Goal: Check status

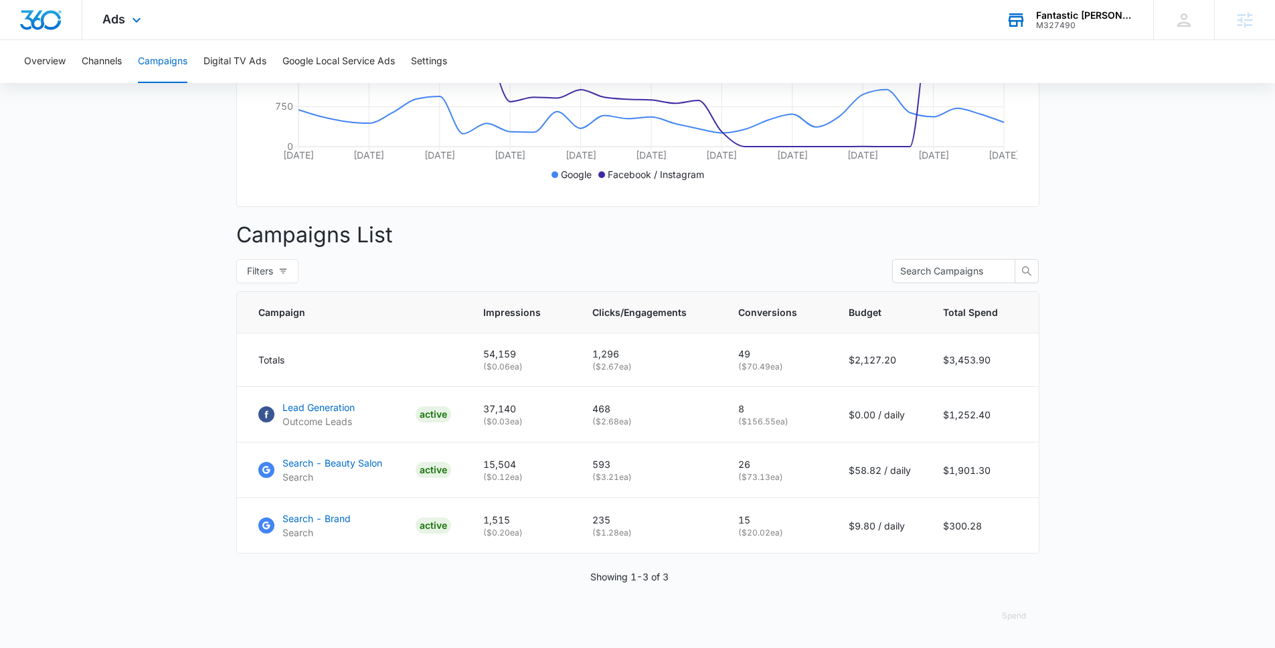
click at [1060, 15] on div "Fantastic [PERSON_NAME] M327490 Your Accounts View All" at bounding box center [1069, 19] width 167 height 39
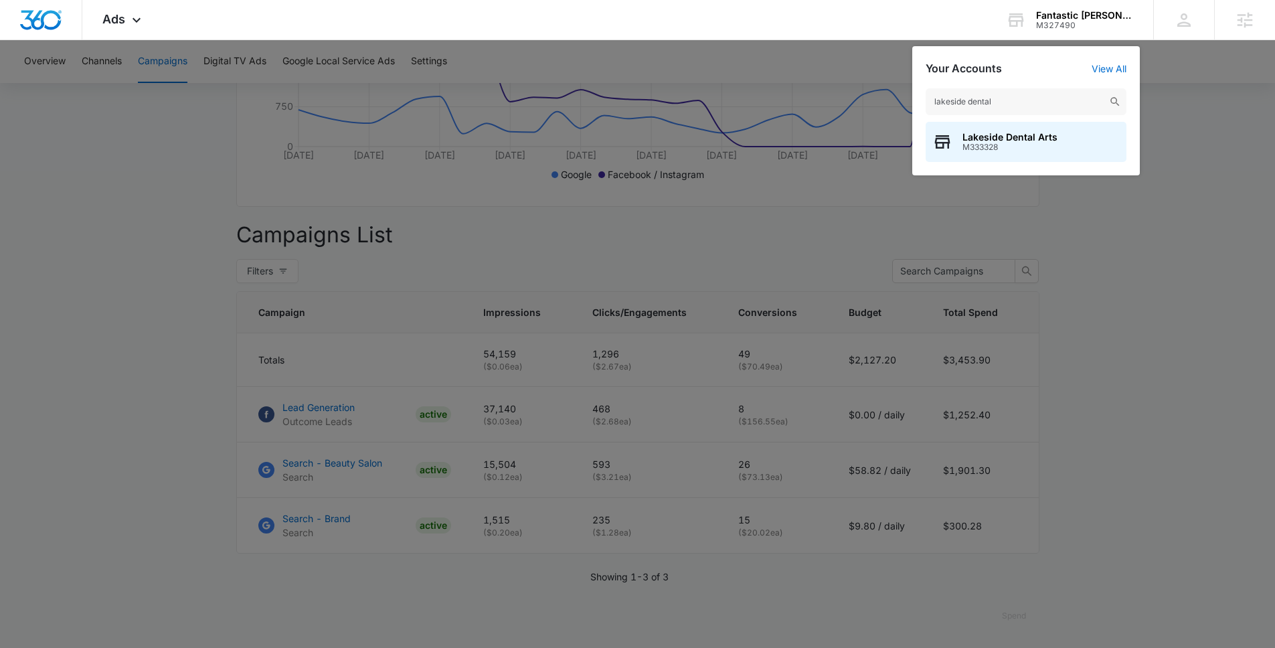
type input "lakeside dental"
click at [1044, 150] on span "M333328" at bounding box center [1009, 147] width 95 height 9
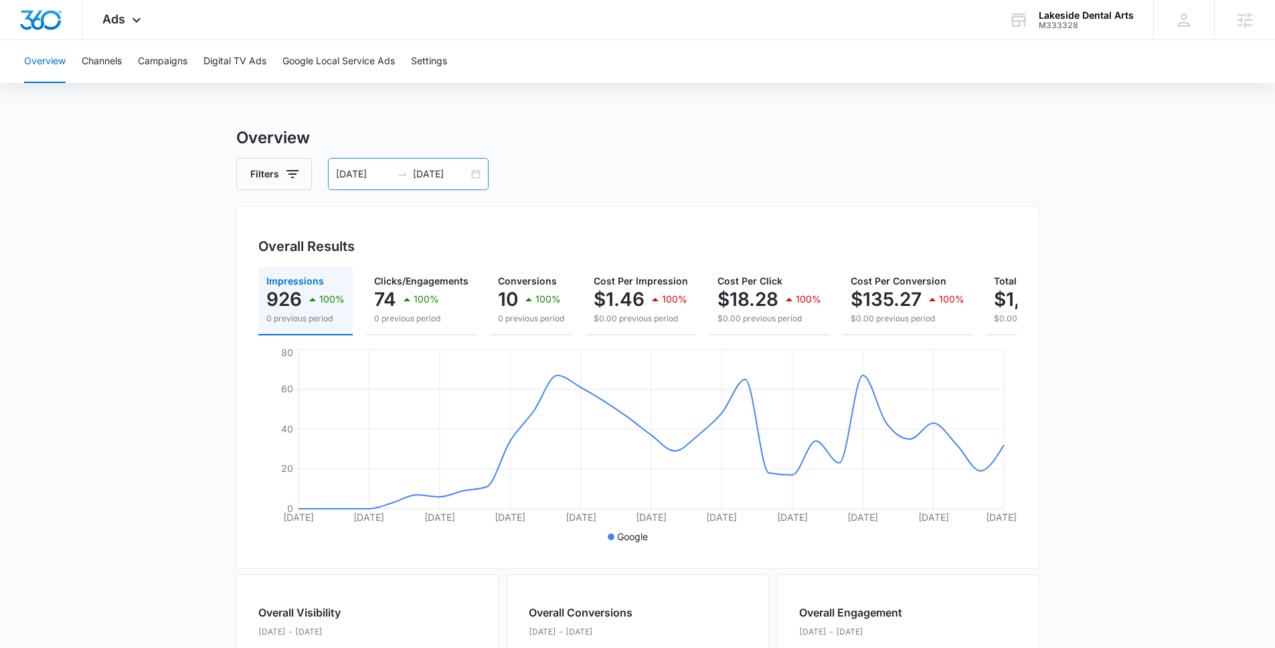
click at [448, 179] on input "[DATE]" at bounding box center [441, 174] width 56 height 15
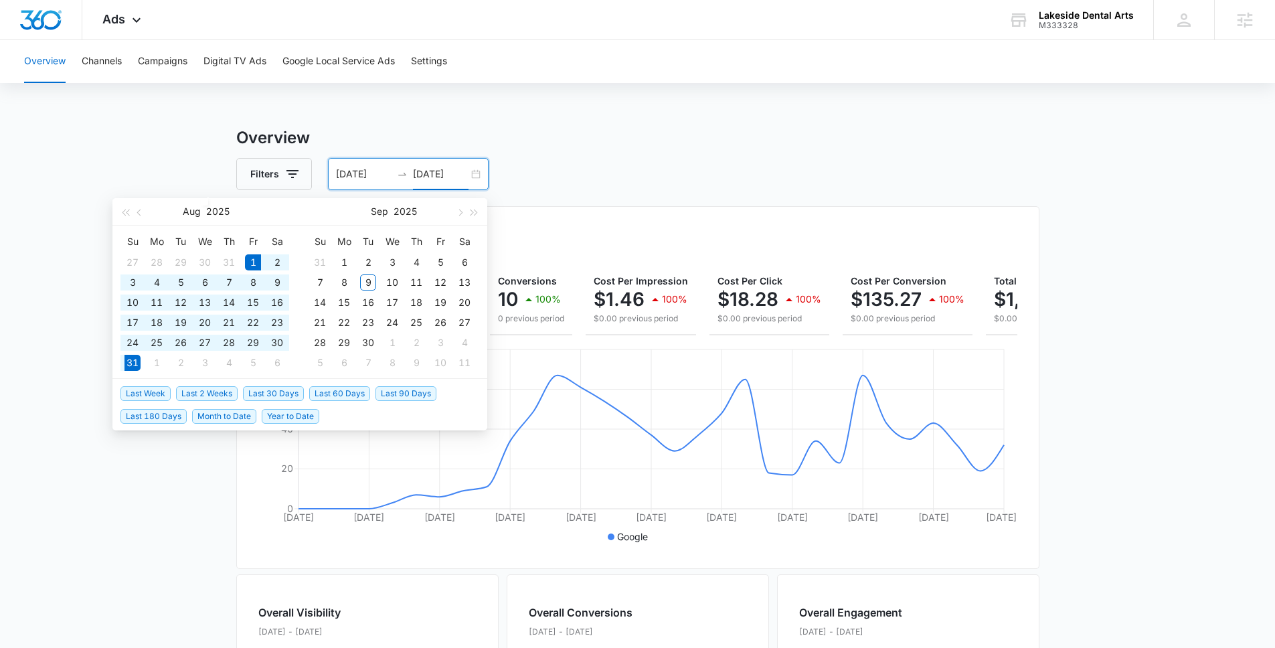
type input "[DATE]"
click at [274, 395] on span "Last 30 Days" at bounding box center [273, 393] width 61 height 15
type input "[DATE]"
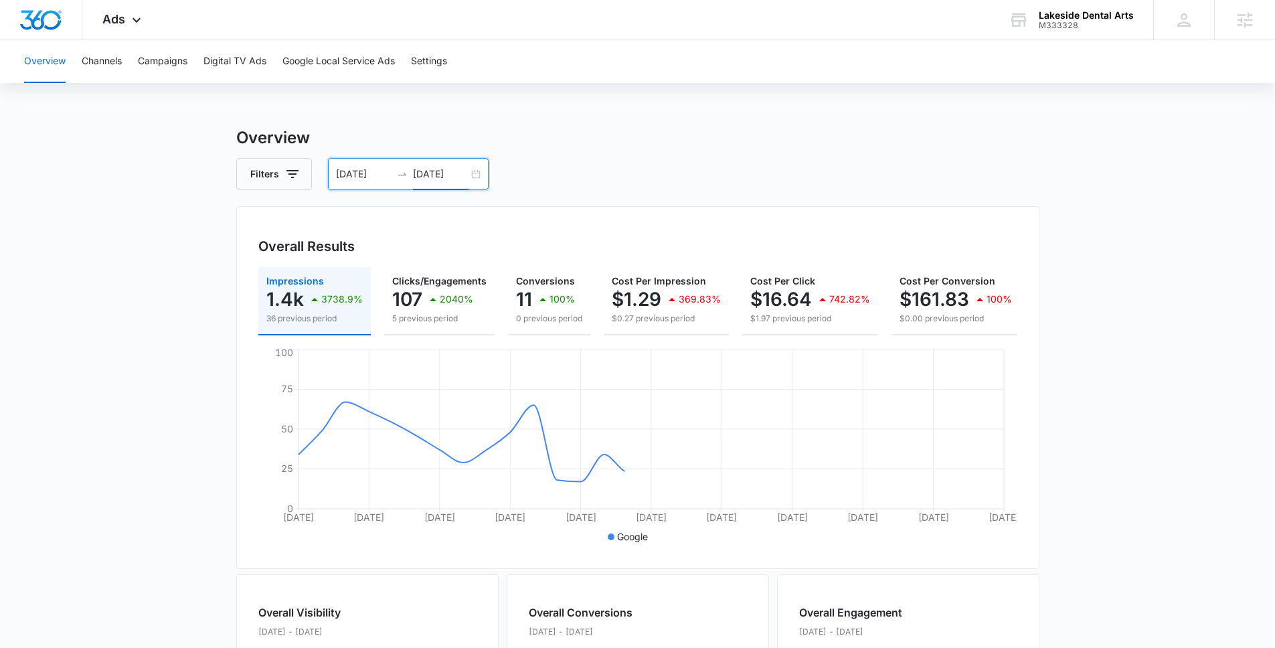
click at [189, 331] on main "Overview Filters [DATE] [DATE] Overall Results Impressions 1.4k 3738.9% 36 prev…" at bounding box center [637, 606] width 1275 height 961
click at [424, 170] on input "[DATE]" at bounding box center [441, 174] width 56 height 15
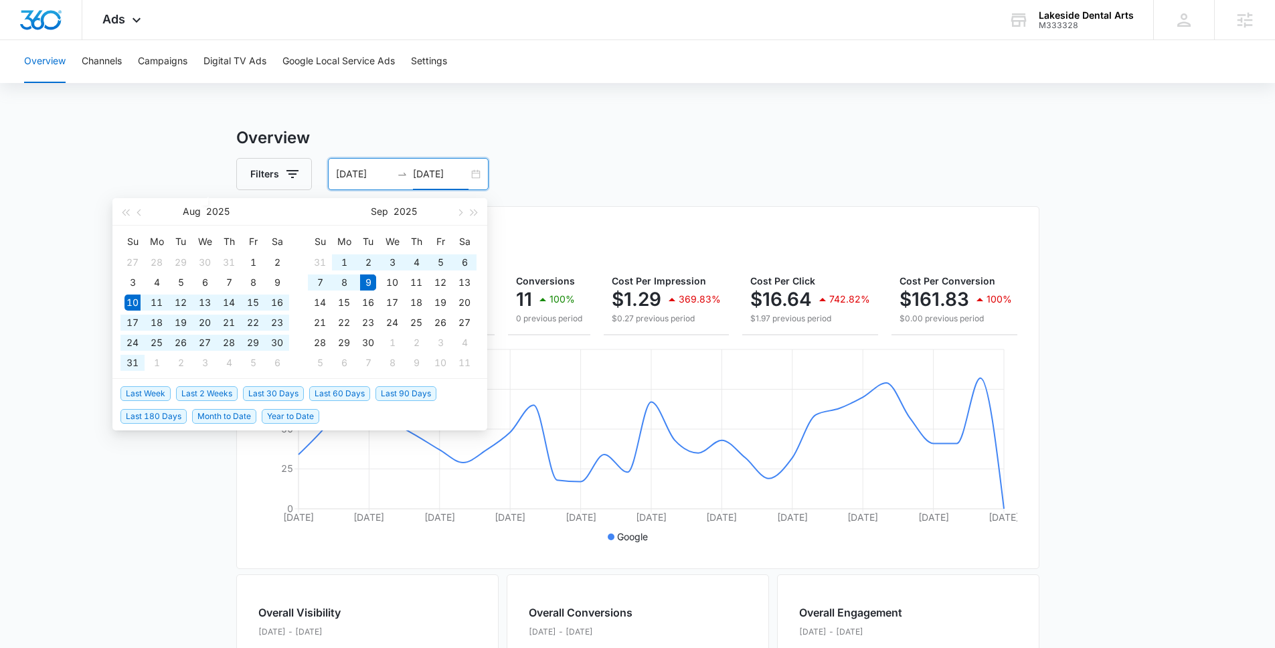
type input "[DATE]"
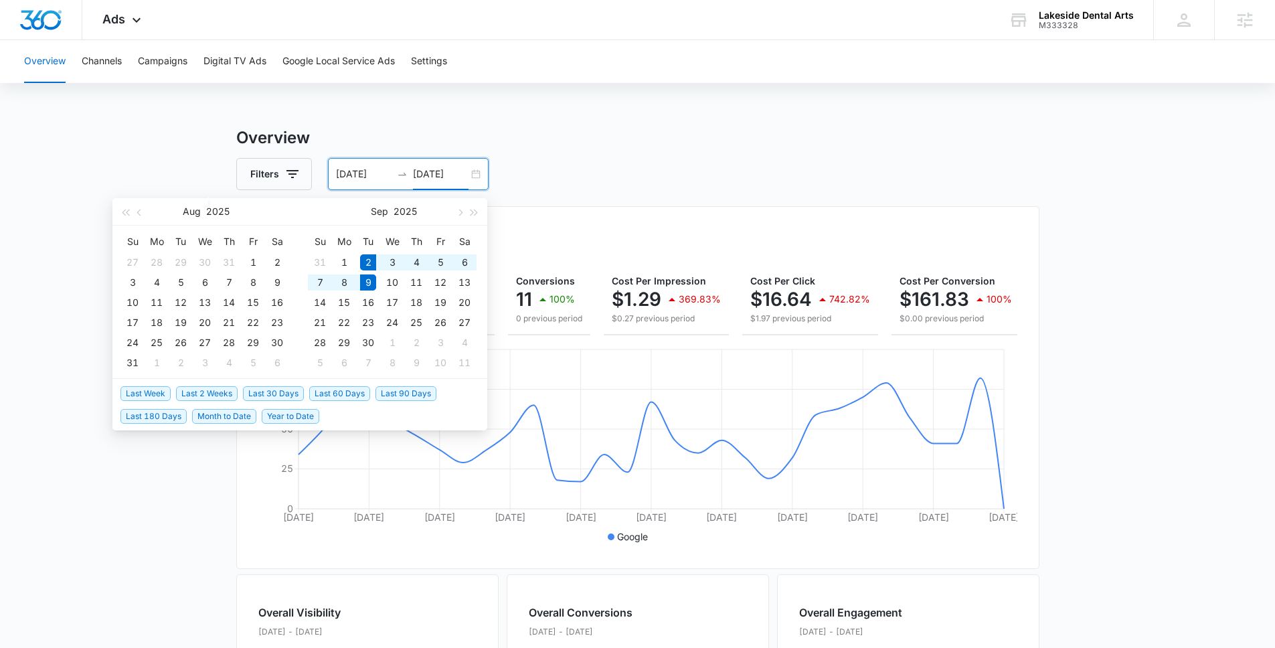
click at [156, 389] on span "Last Week" at bounding box center [145, 393] width 50 height 15
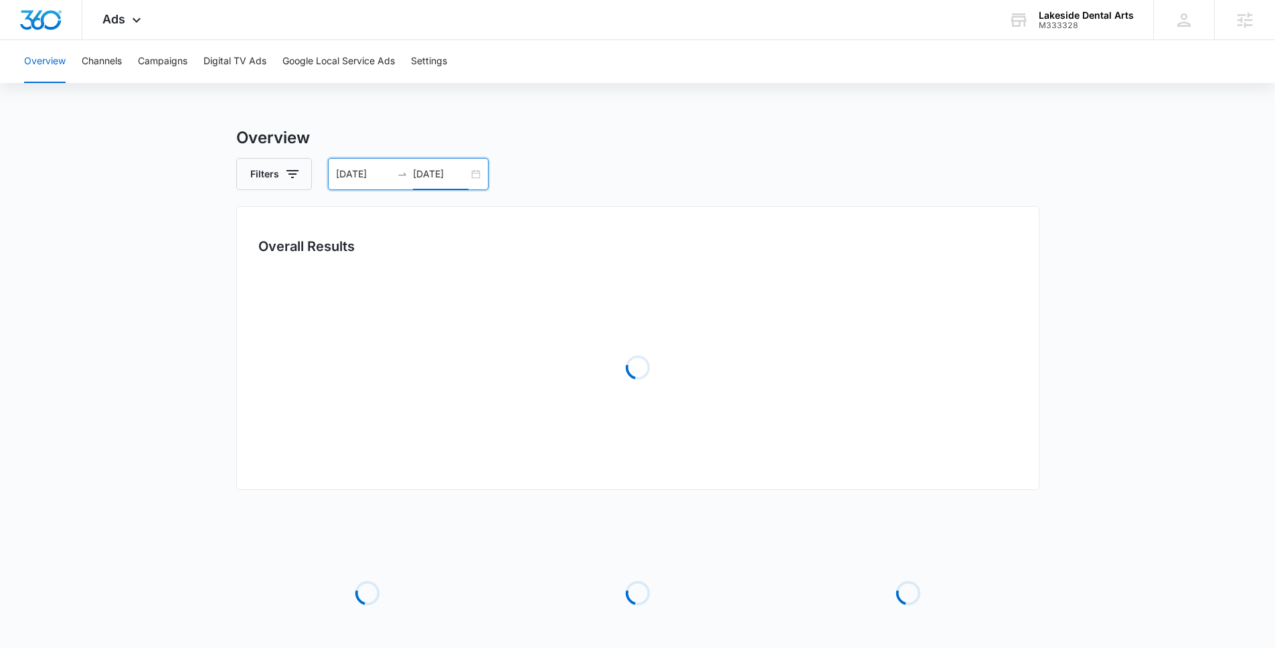
click at [126, 353] on main "Overview Filters [DATE] [DATE] Overall Results Loading Loading Loading Loading …" at bounding box center [637, 434] width 1275 height 616
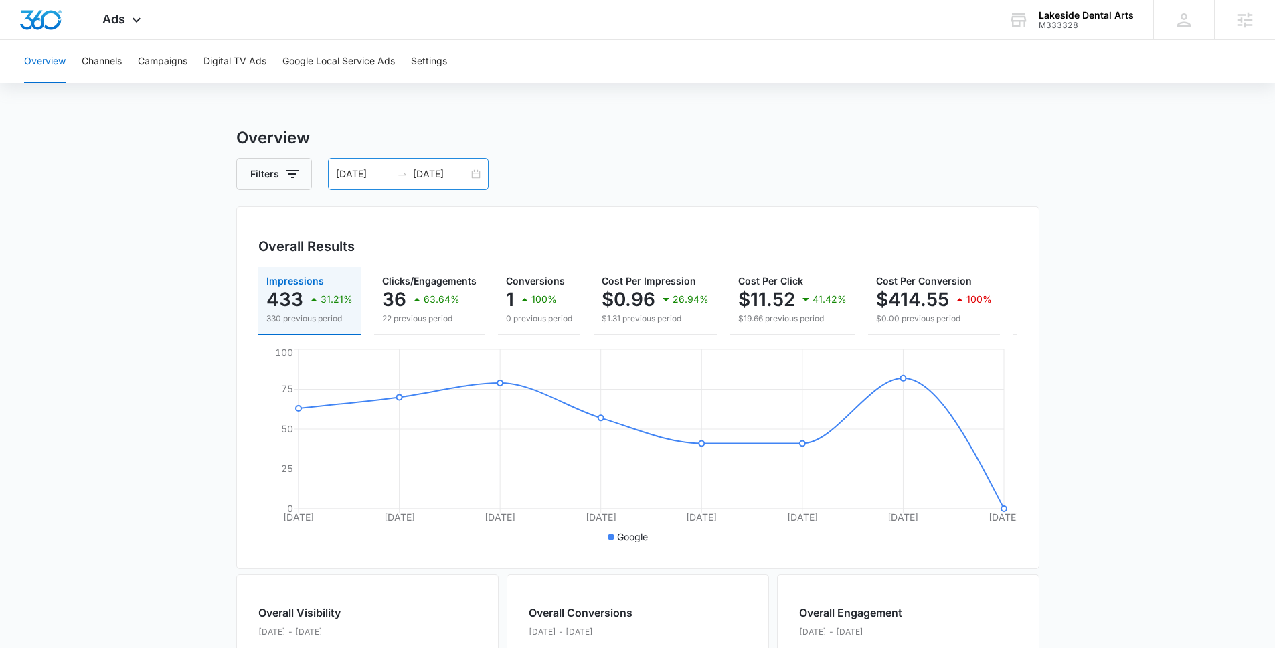
click at [362, 172] on input "[DATE]" at bounding box center [364, 174] width 56 height 15
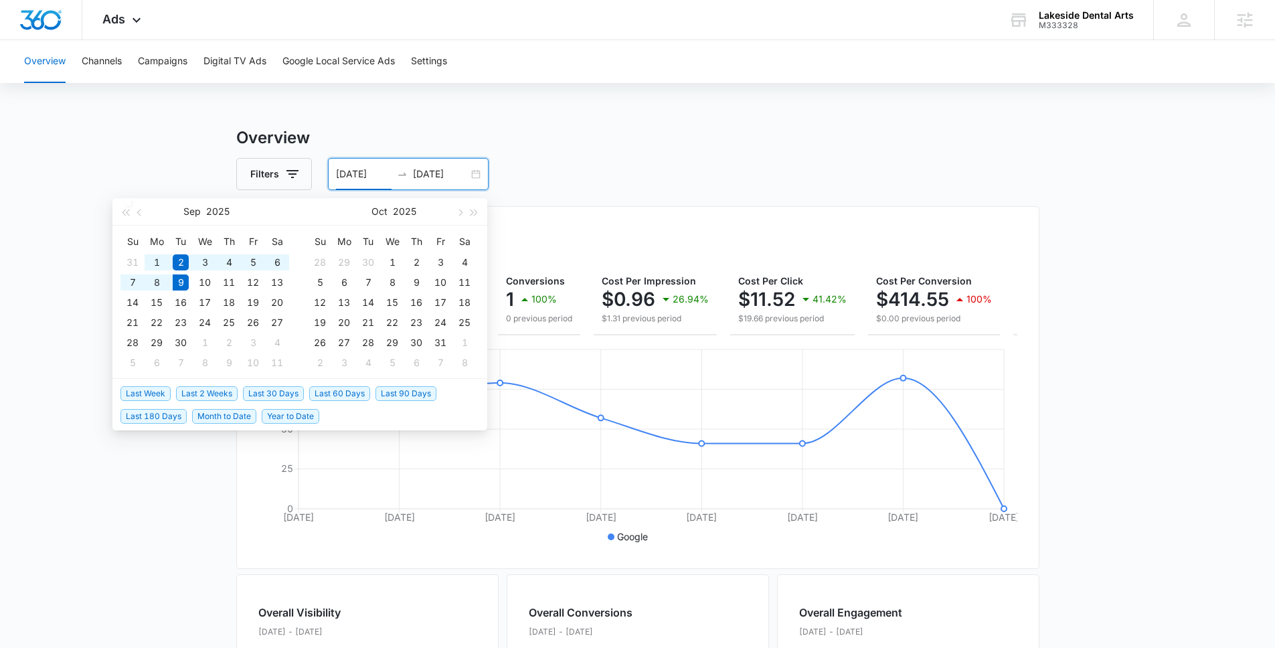
click at [285, 387] on span "Last 30 Days" at bounding box center [273, 393] width 61 height 15
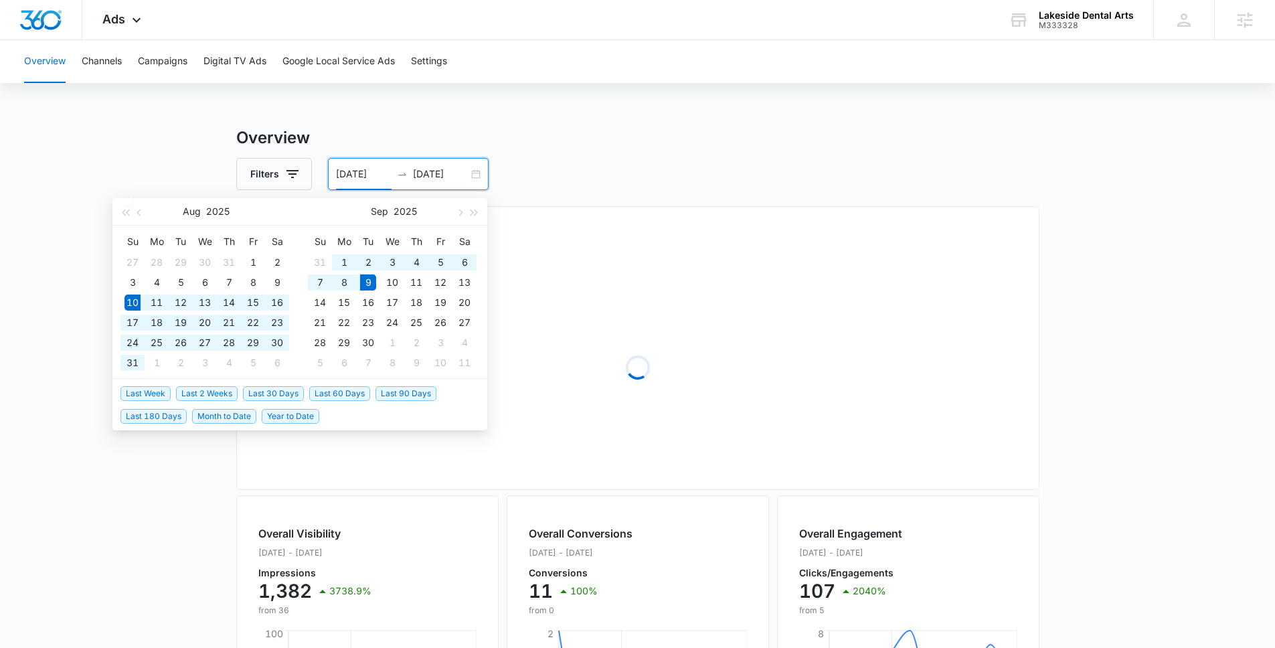
type input "[DATE]"
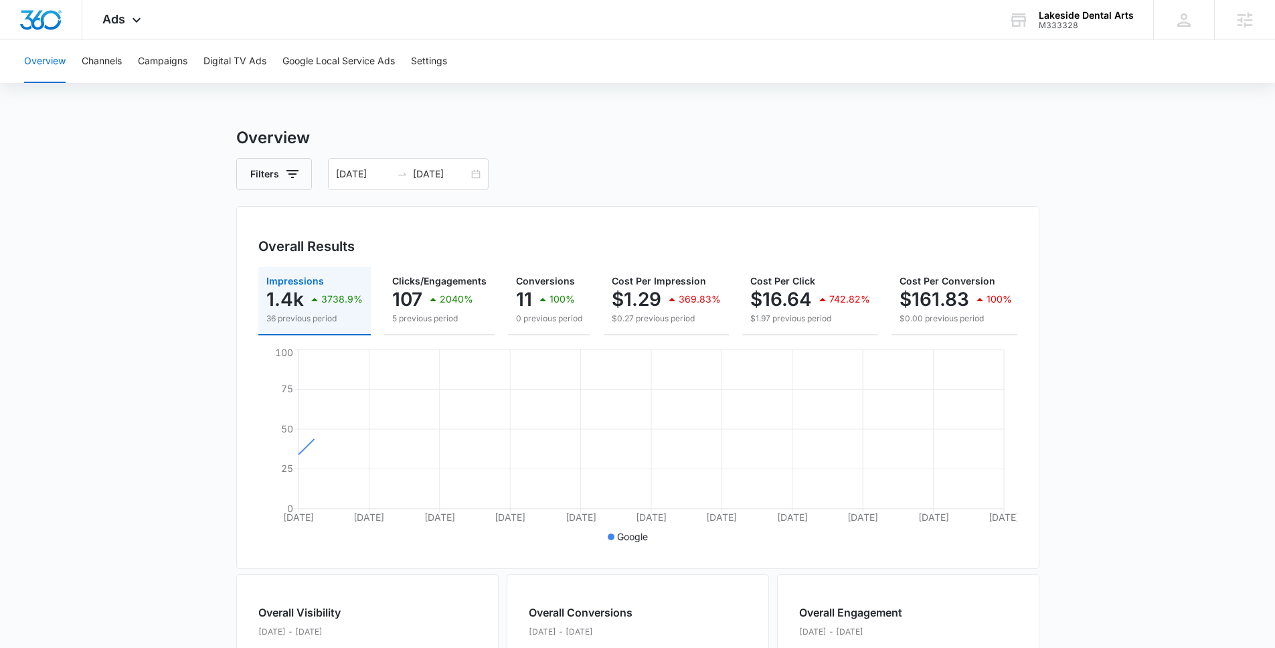
click at [130, 300] on main "Overview Filters [DATE] [DATE] Overall Results Impressions 1.4k 3738.9% 36 prev…" at bounding box center [637, 606] width 1275 height 961
